Goal: Task Accomplishment & Management: Manage account settings

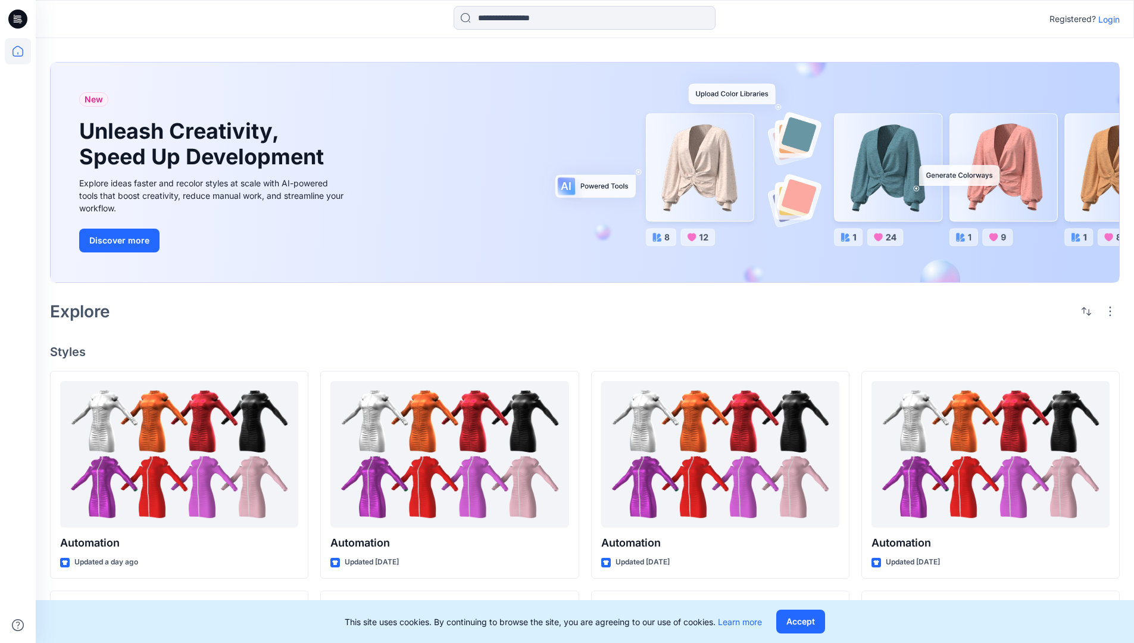
click at [1106, 19] on p "Login" at bounding box center [1108, 19] width 21 height 12
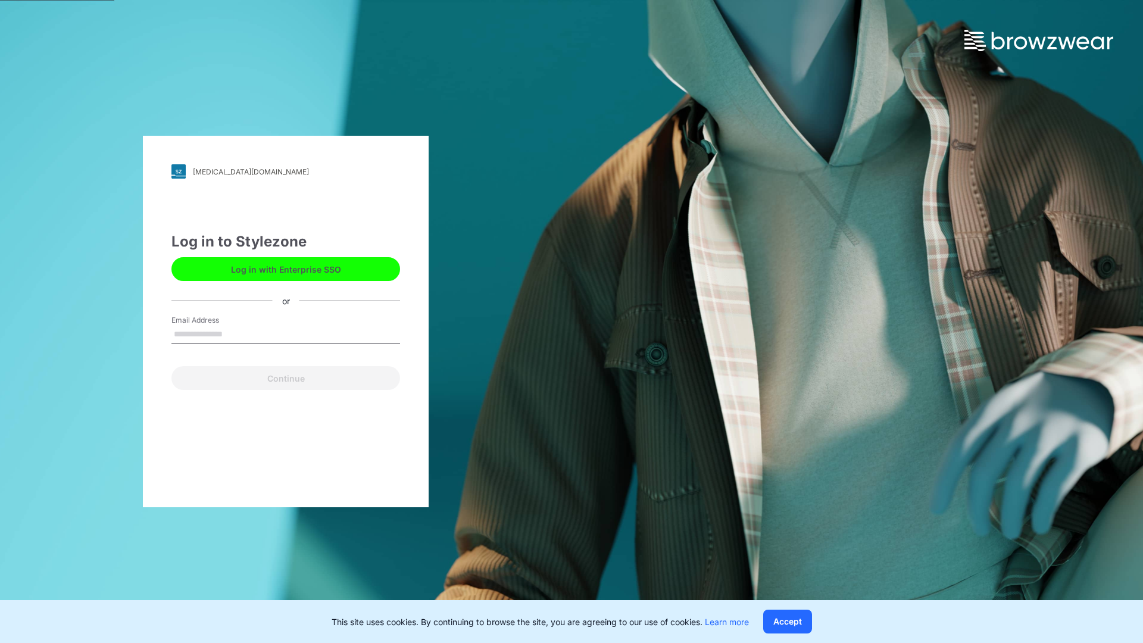
click at [235, 333] on input "Email Address" at bounding box center [285, 335] width 229 height 18
type input "**********"
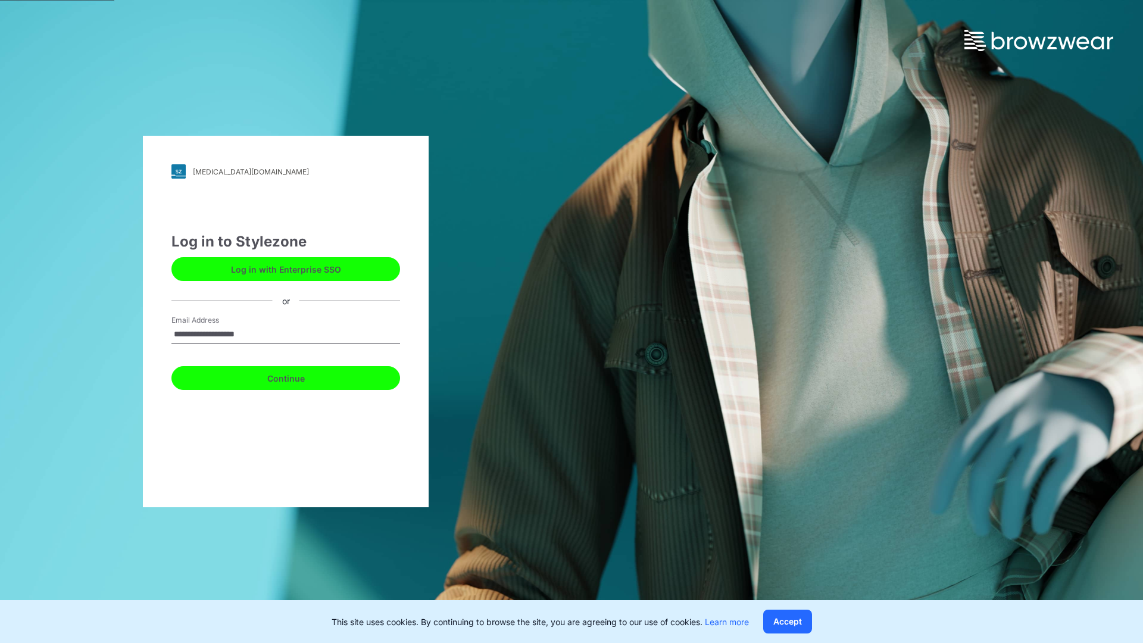
click at [299, 376] on button "Continue" at bounding box center [285, 378] width 229 height 24
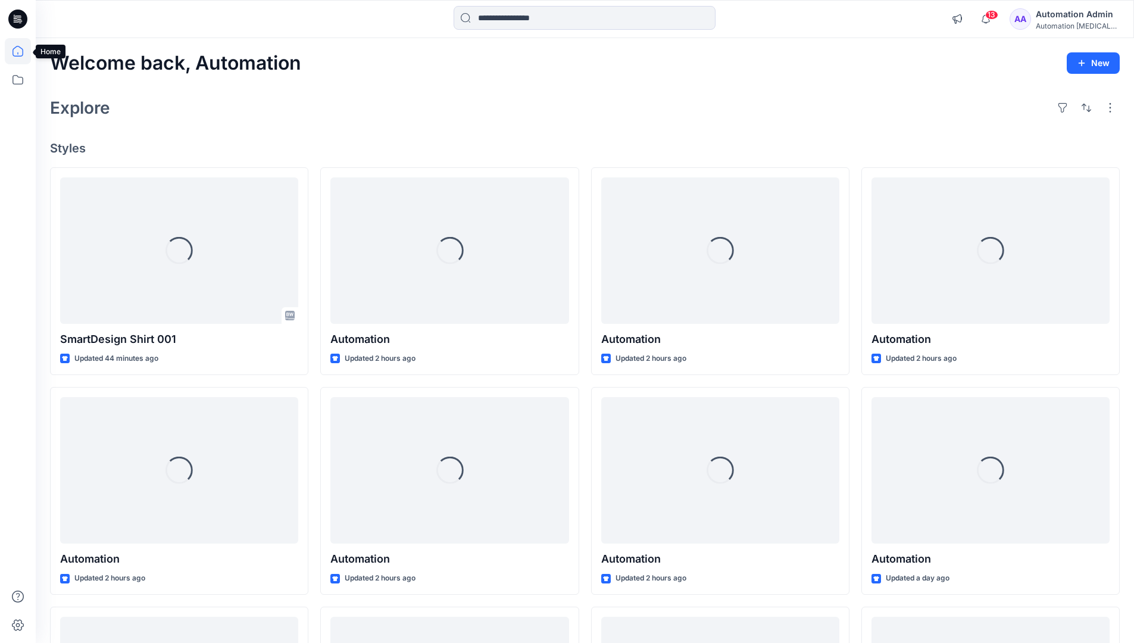
click at [23, 51] on icon at bounding box center [17, 51] width 11 height 11
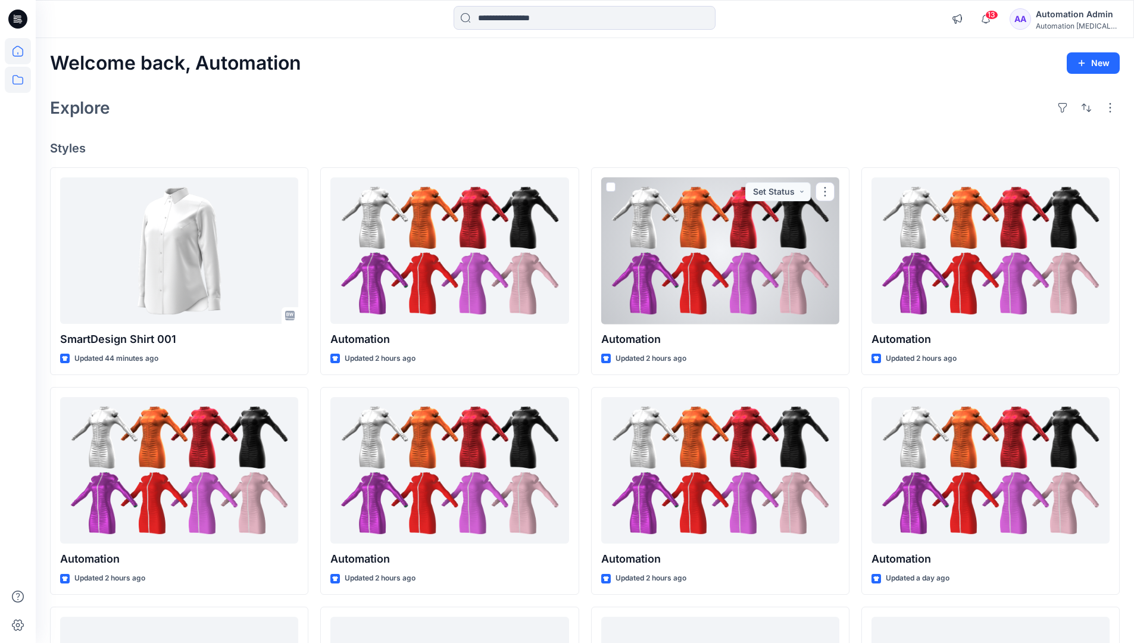
click at [14, 82] on icon at bounding box center [18, 80] width 26 height 26
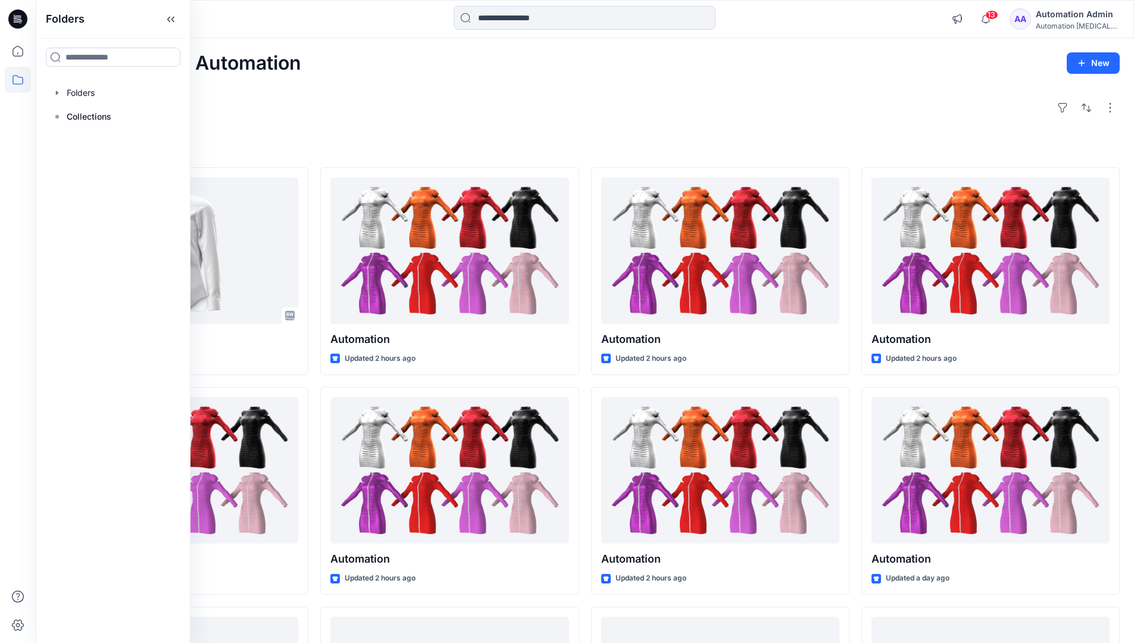
click at [77, 90] on div at bounding box center [113, 93] width 136 height 24
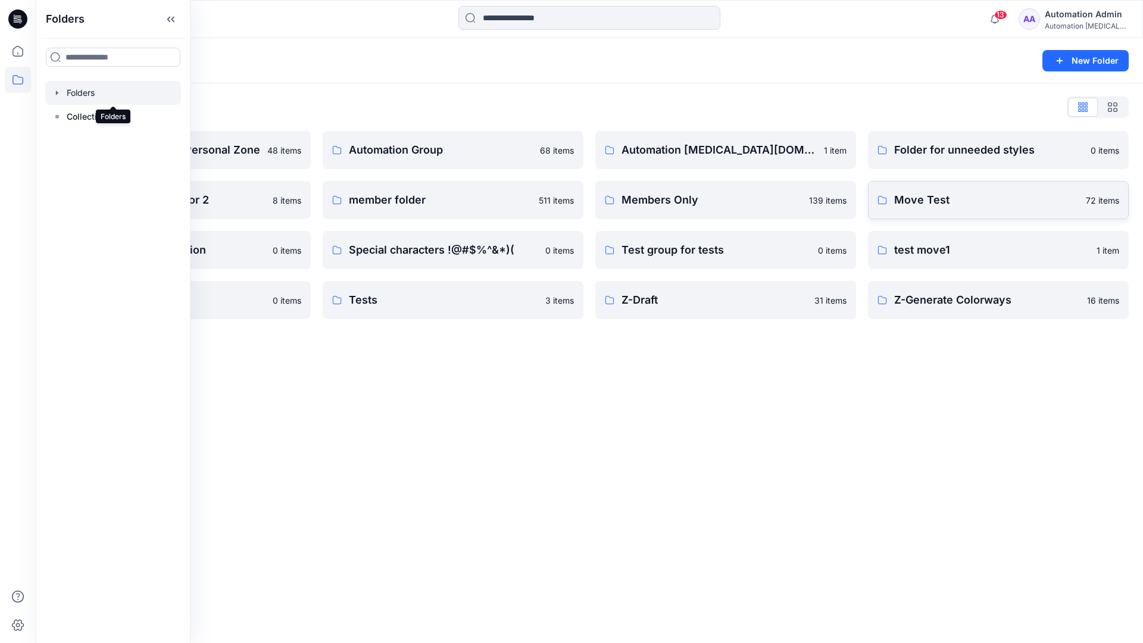
click at [953, 202] on p "Move Test" at bounding box center [986, 200] width 185 height 17
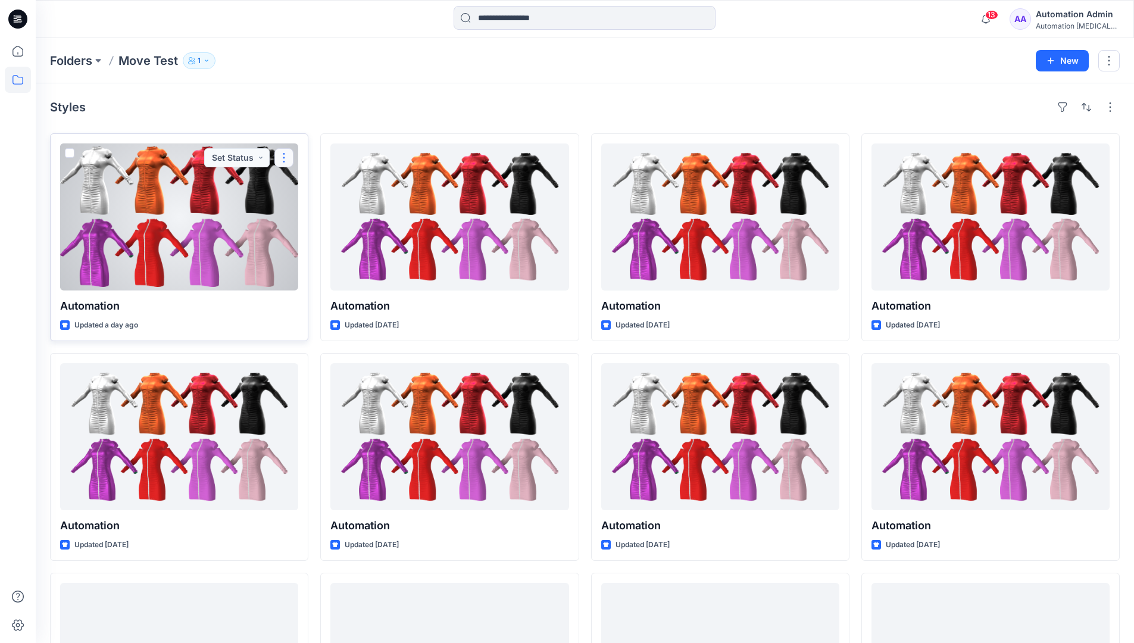
click at [283, 158] on button "button" at bounding box center [283, 157] width 19 height 19
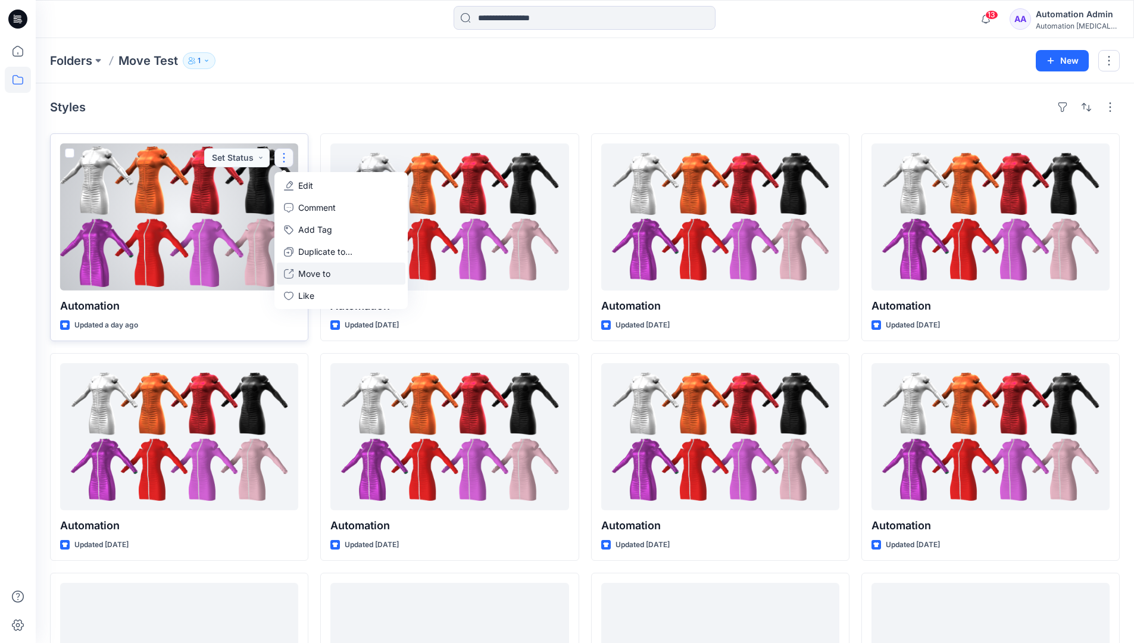
click at [327, 270] on p "Move to" at bounding box center [314, 273] width 32 height 12
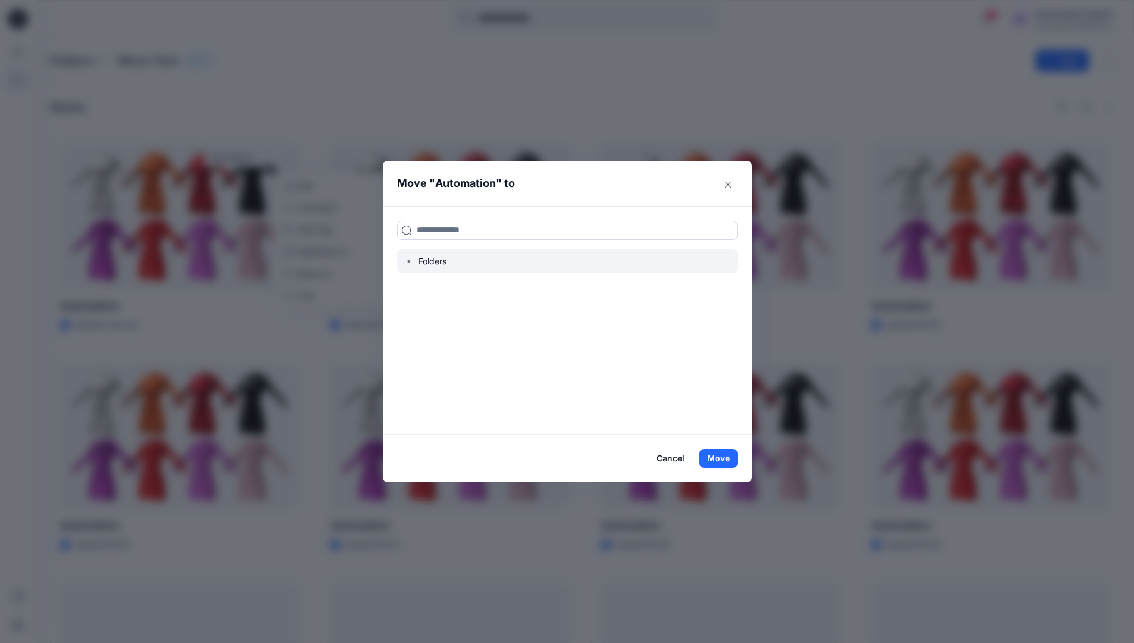
click at [411, 259] on icon "button" at bounding box center [409, 262] width 10 height 10
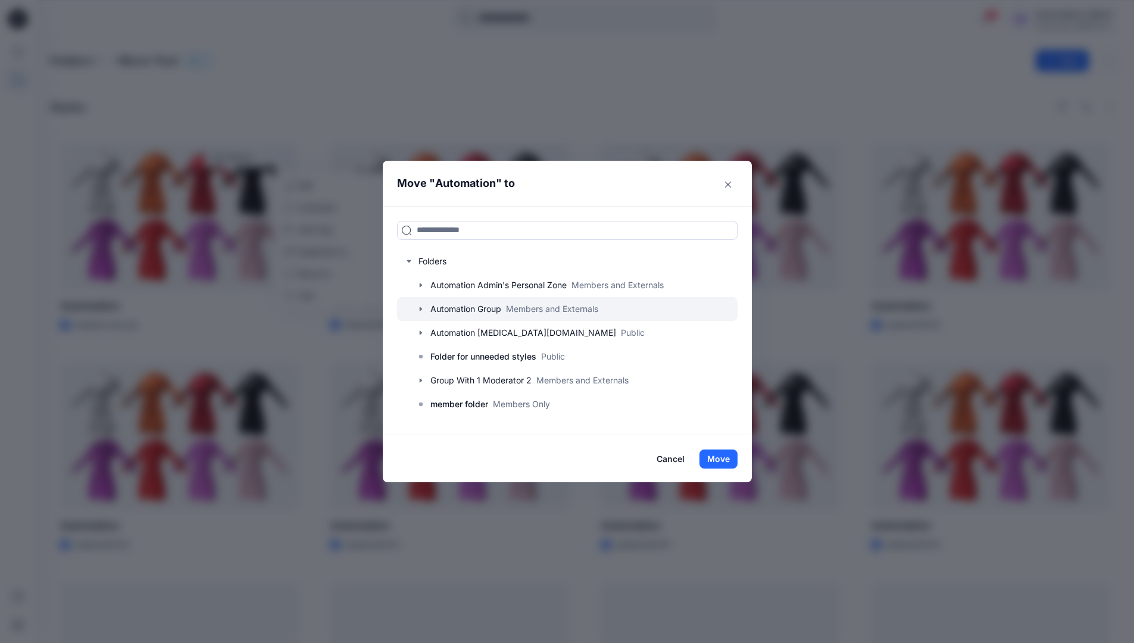
click at [457, 308] on div at bounding box center [567, 309] width 340 height 24
click at [725, 456] on button "Move" at bounding box center [718, 458] width 38 height 19
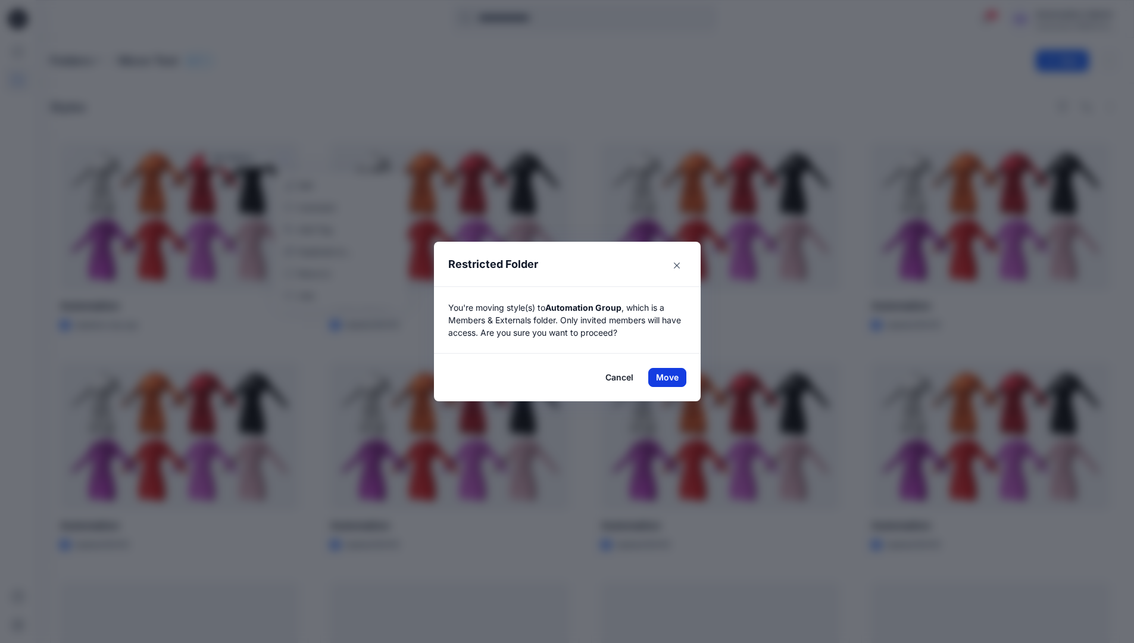
click at [671, 377] on button "Move" at bounding box center [667, 377] width 38 height 19
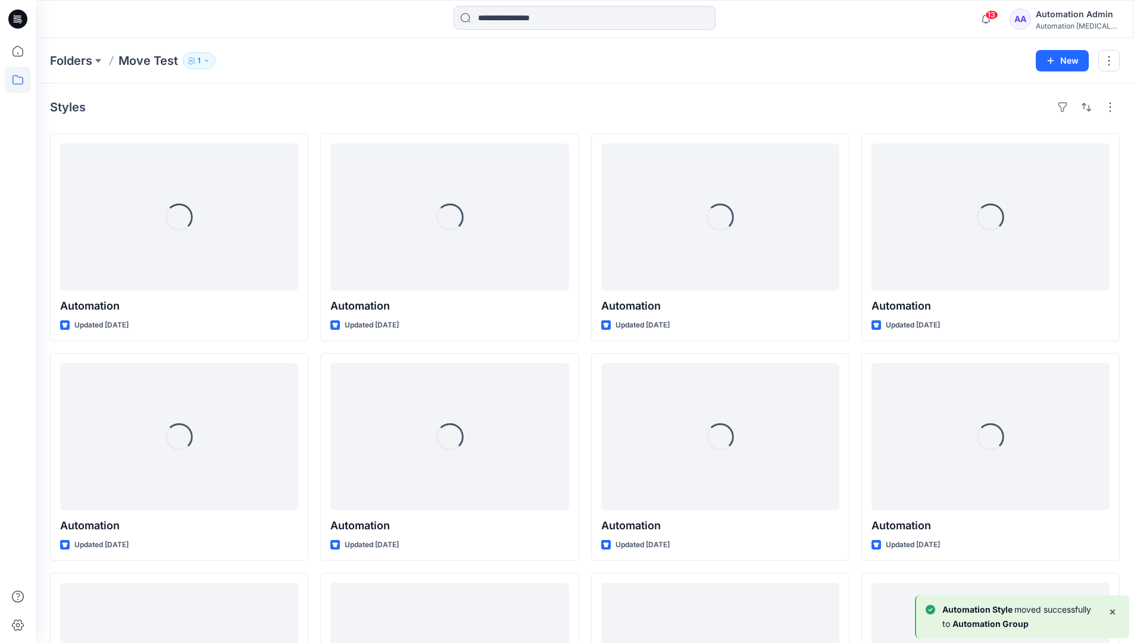
drag, startPoint x: 671, startPoint y: 377, endPoint x: 640, endPoint y: 110, distance: 269.1
click at [640, 110] on div "Styles" at bounding box center [585, 107] width 1070 height 19
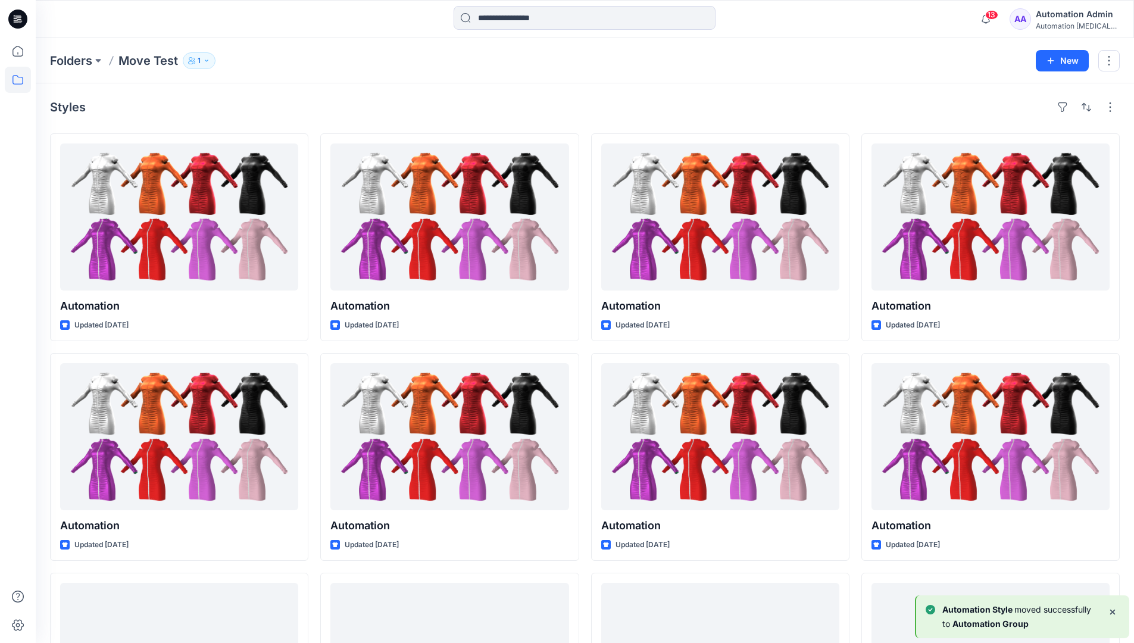
click at [68, 111] on h4 "Styles" at bounding box center [68, 107] width 36 height 14
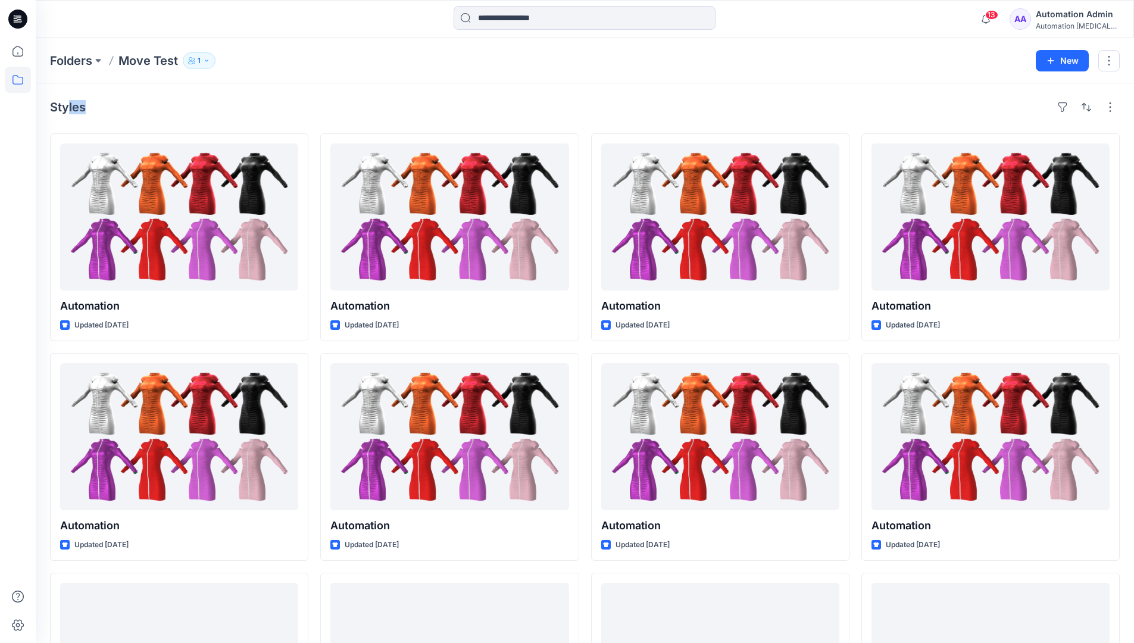
drag, startPoint x: 68, startPoint y: 111, endPoint x: 189, endPoint y: 121, distance: 121.2
click at [189, 121] on div "Styles Automation Updated [DATE] Automation Updated [DATE] Automation Updated a…" at bounding box center [585, 460] width 1098 height 755
click at [19, 81] on icon at bounding box center [18, 80] width 26 height 26
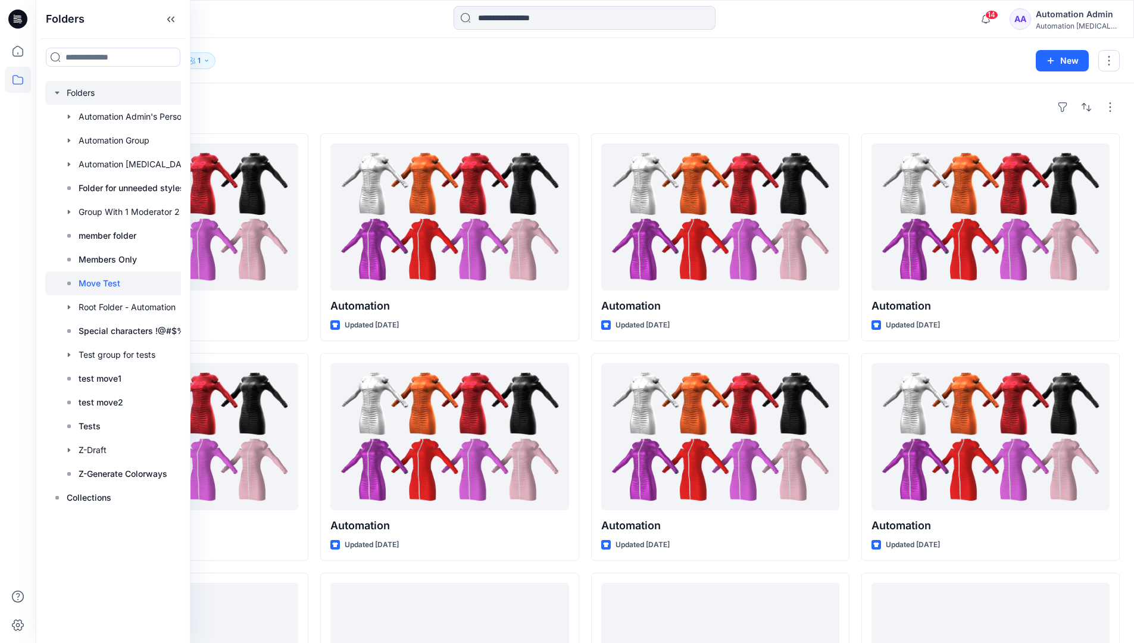
click at [84, 95] on div at bounding box center [128, 93] width 167 height 24
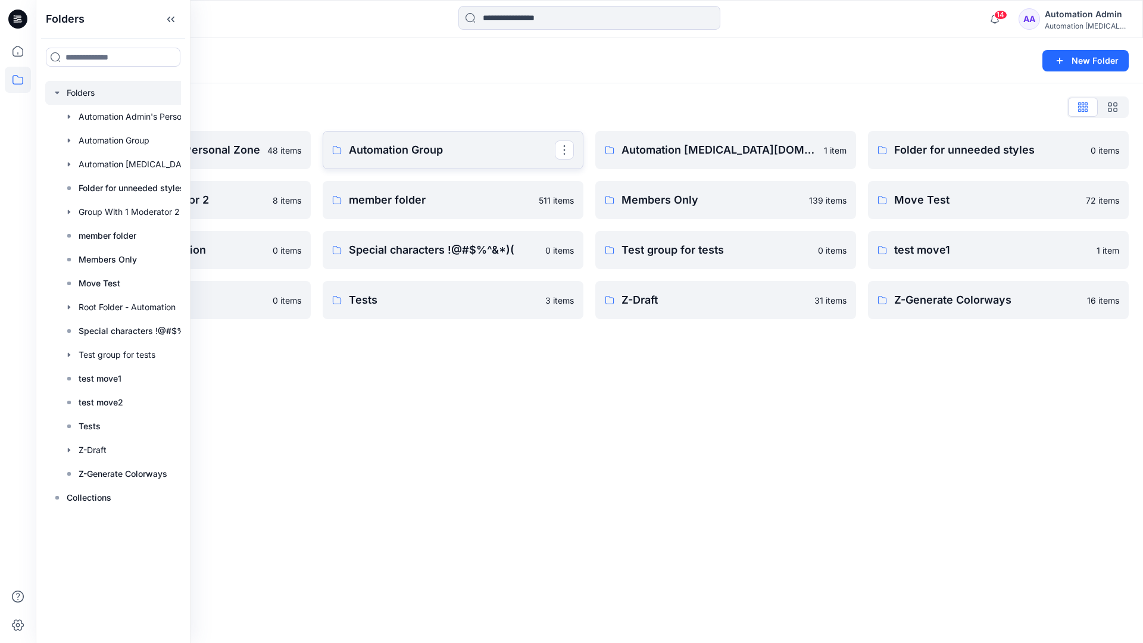
click at [437, 157] on p "Automation Group" at bounding box center [452, 150] width 206 height 17
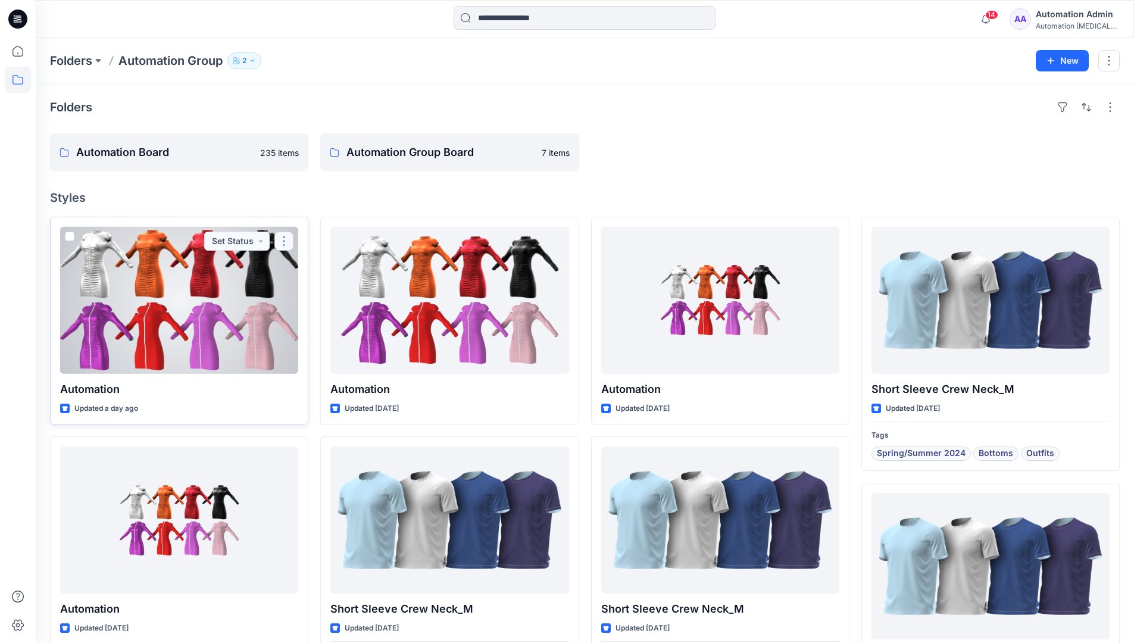
click at [283, 247] on button "button" at bounding box center [283, 241] width 19 height 19
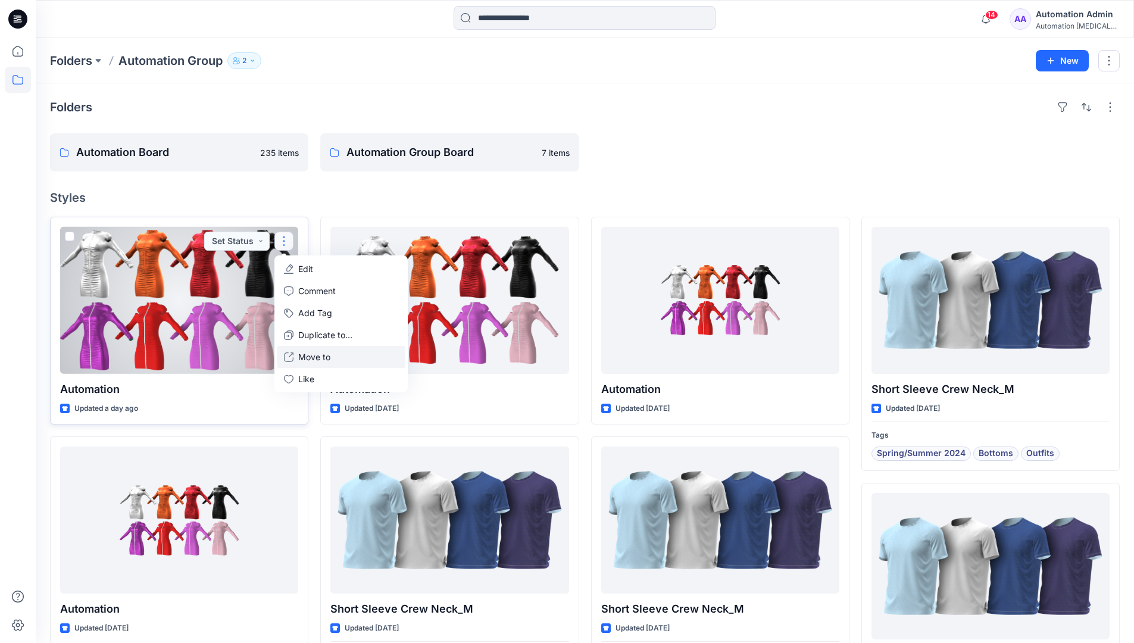
click at [326, 353] on p "Move to" at bounding box center [314, 357] width 32 height 12
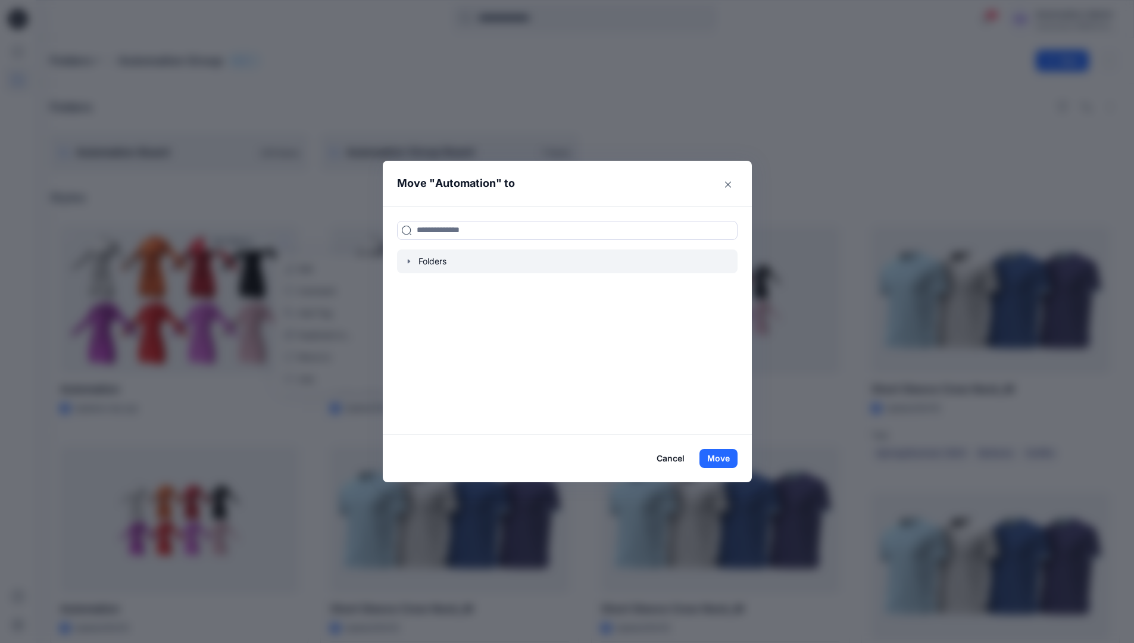
click at [414, 260] on icon "button" at bounding box center [409, 262] width 10 height 10
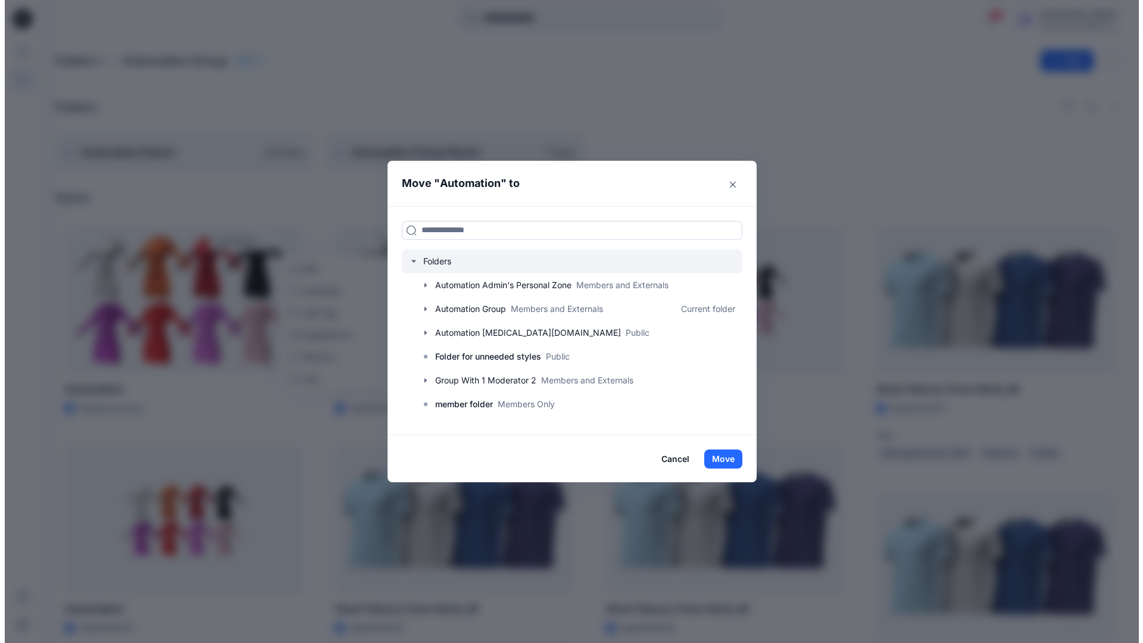
scroll to position [117, 0]
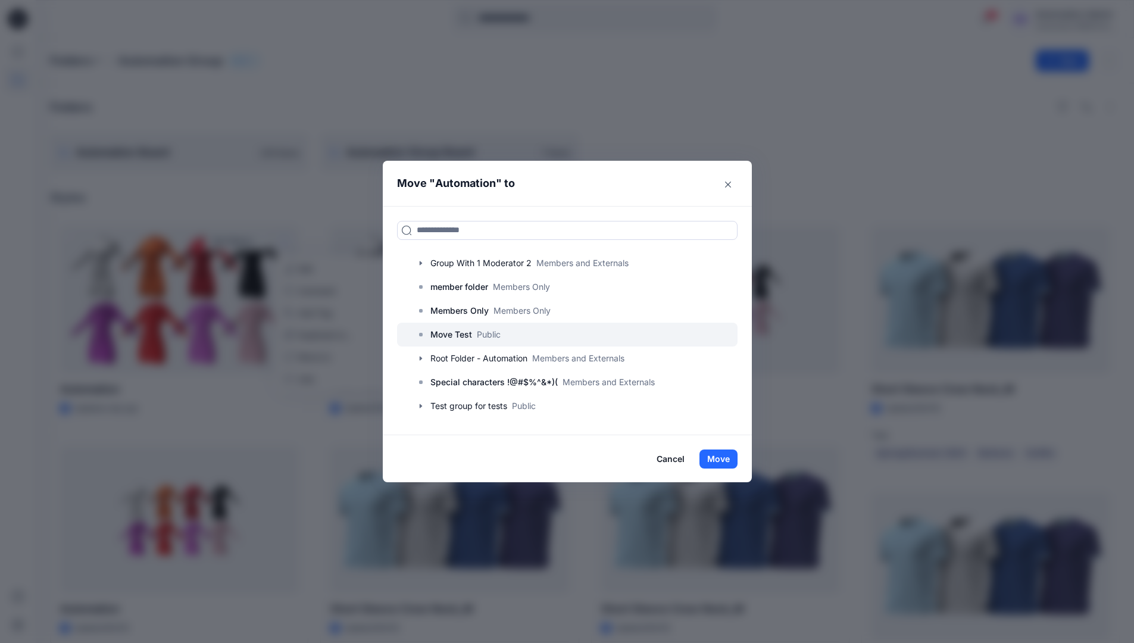
click at [455, 330] on p "Move Test" at bounding box center [451, 334] width 42 height 14
click at [716, 452] on button "Move" at bounding box center [718, 458] width 38 height 19
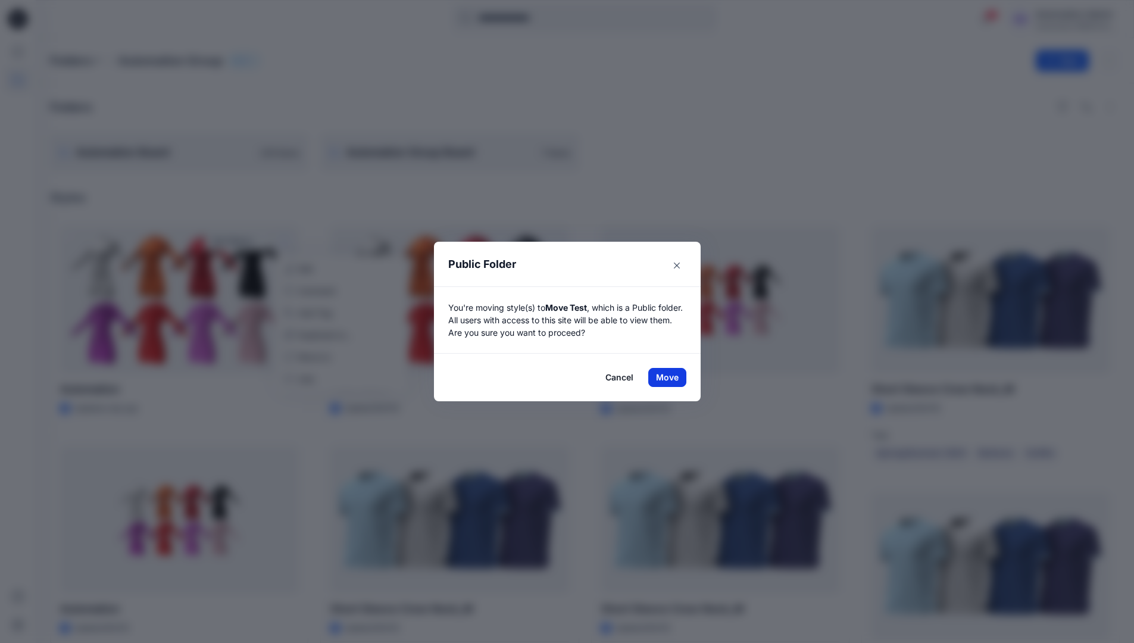
click at [671, 377] on button "Move" at bounding box center [667, 377] width 38 height 19
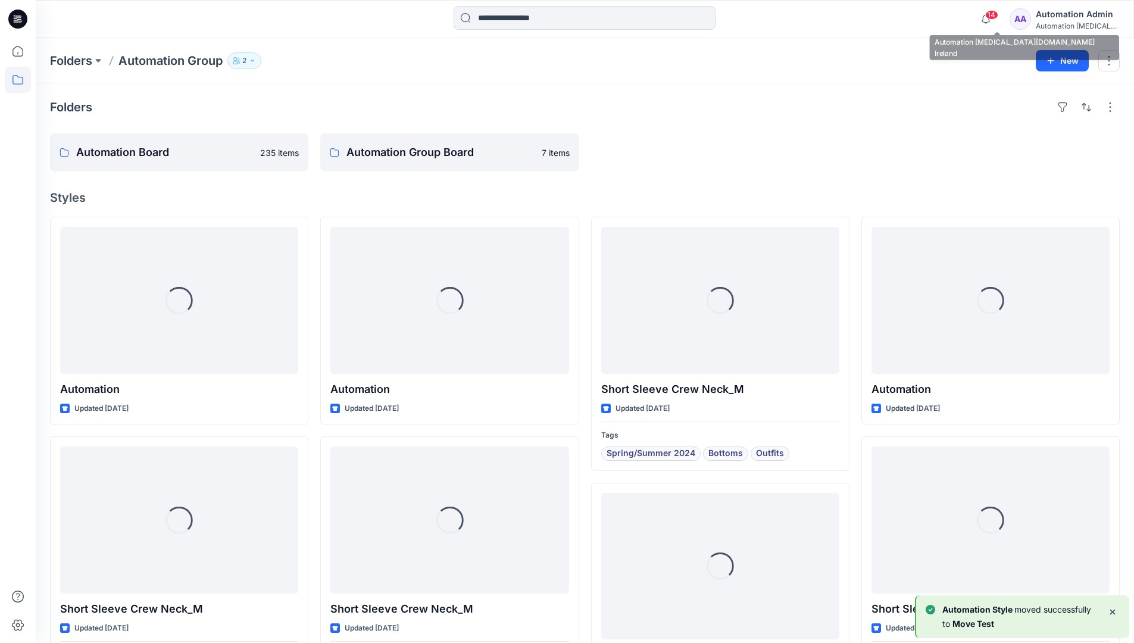
click at [1056, 25] on div "Automation [MEDICAL_DATA]..." at bounding box center [1077, 25] width 83 height 9
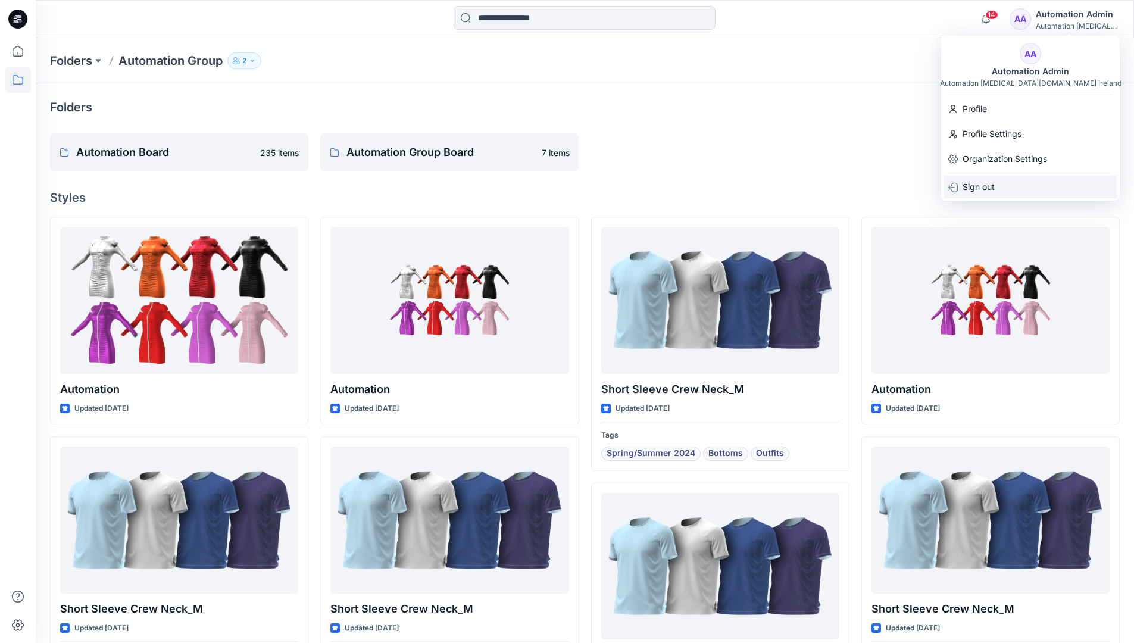
click at [978, 179] on p "Sign out" at bounding box center [978, 187] width 32 height 23
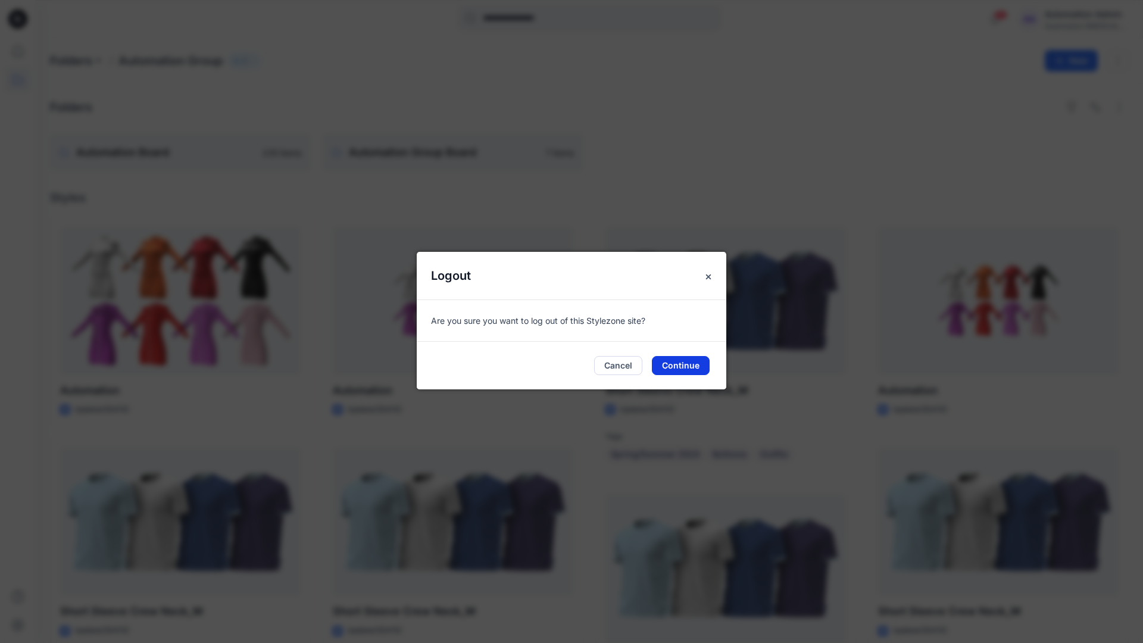
click at [692, 370] on button "Continue" at bounding box center [681, 365] width 58 height 19
